Goal: Task Accomplishment & Management: Use online tool/utility

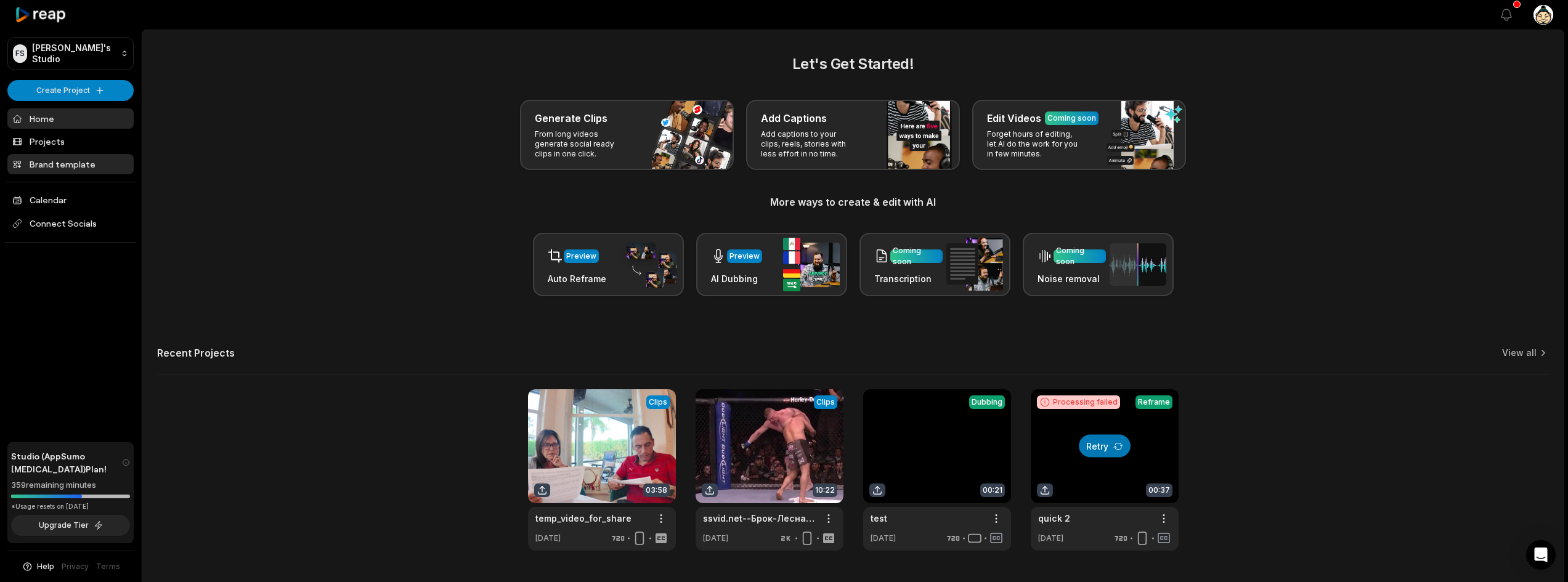
click at [52, 165] on link "Brand template" at bounding box center [71, 164] width 127 height 20
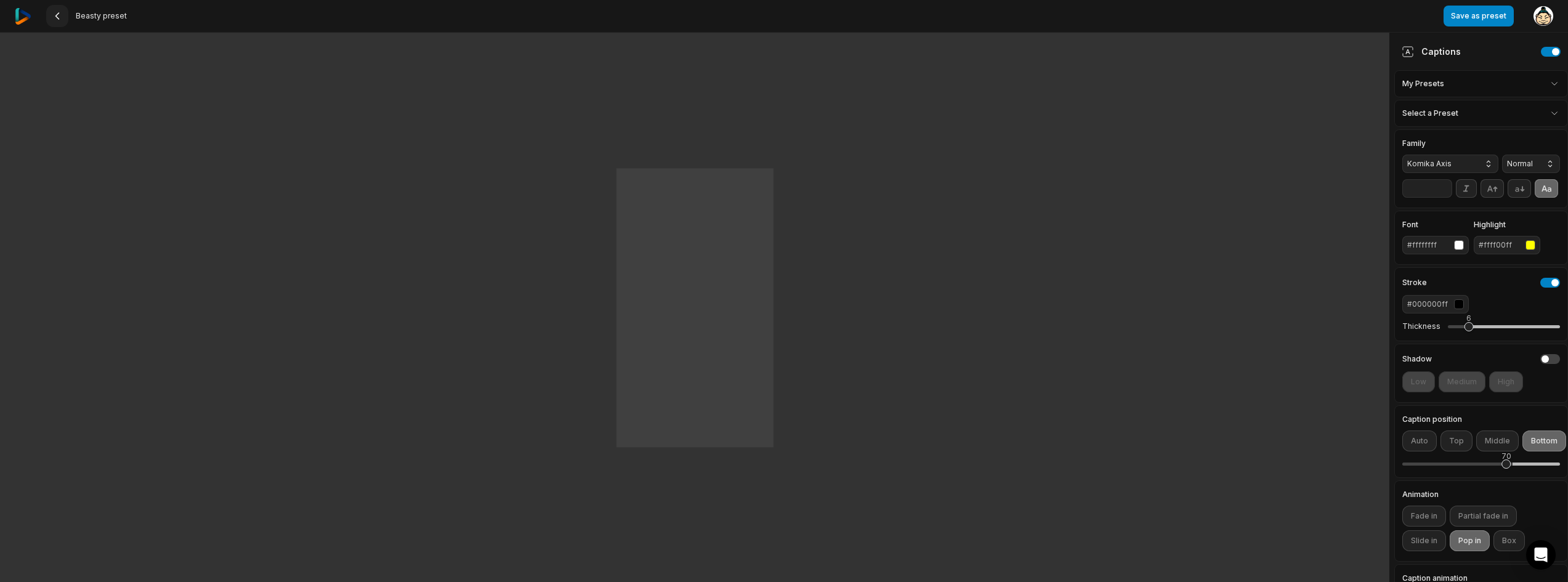
click at [56, 15] on icon at bounding box center [57, 16] width 10 height 10
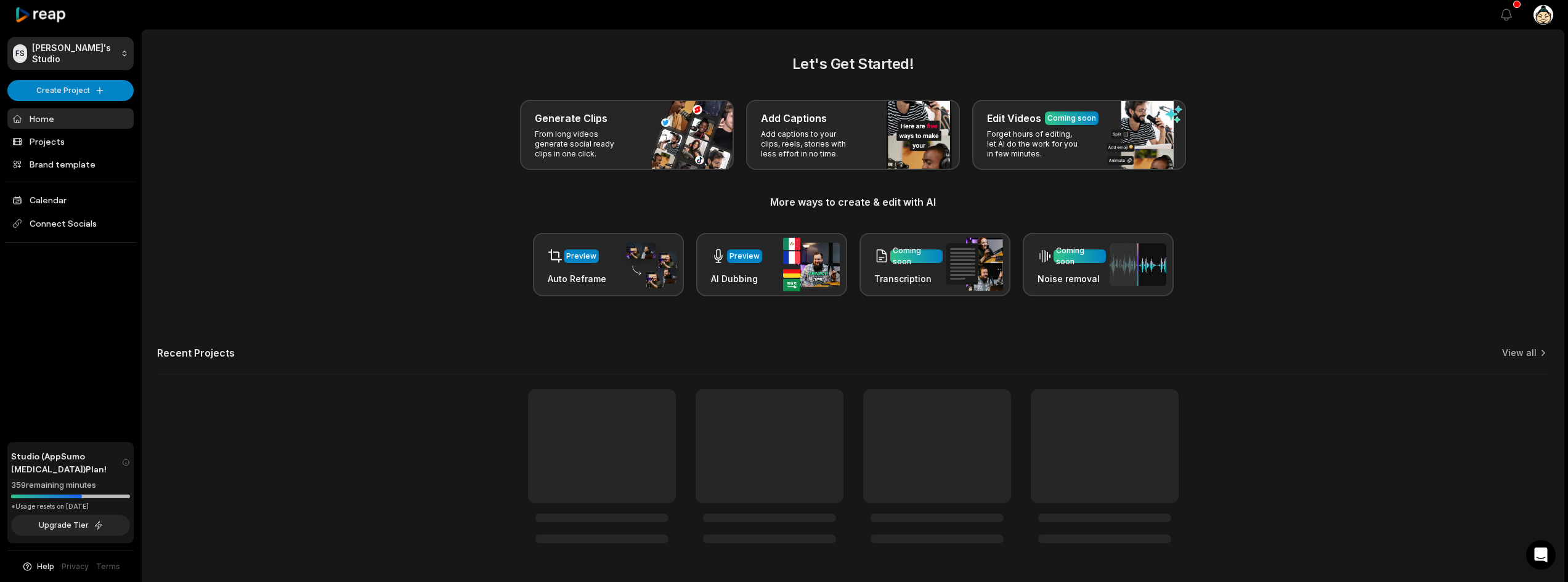
scroll to position [30, 0]
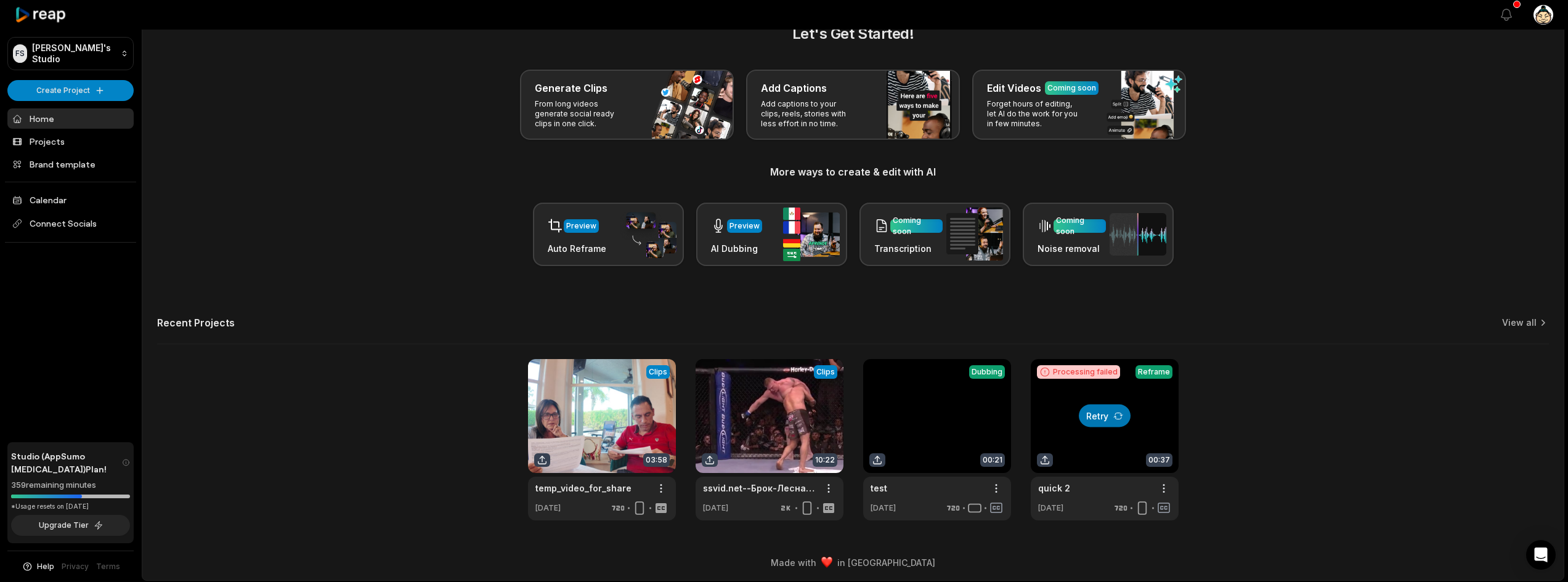
click at [1279, 209] on div "Preview Auto Reframe Preview AI Dubbing Coming soon Transcription Coming soon N…" at bounding box center [853, 234] width 1392 height 63
click at [58, 143] on link "Projects" at bounding box center [71, 141] width 127 height 20
